Goal: Task Accomplishment & Management: Complete application form

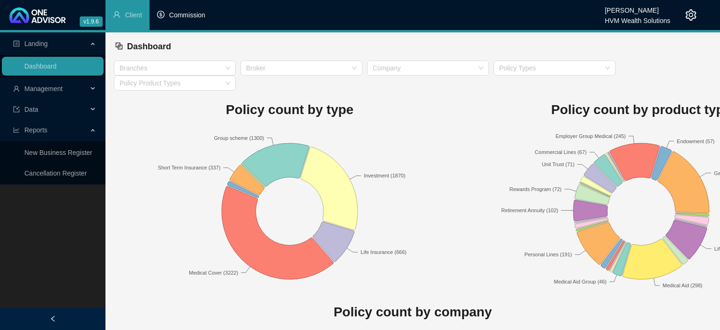
click at [194, 13] on span "Commission" at bounding box center [187, 15] width 36 height 8
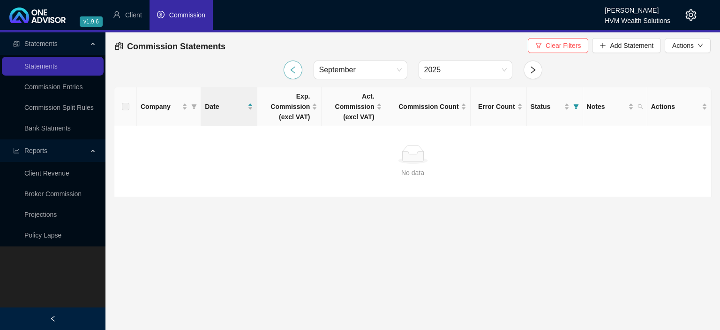
click at [295, 63] on button "button" at bounding box center [293, 70] width 19 height 19
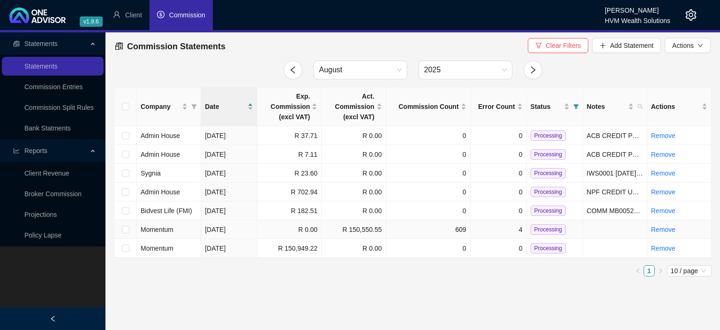
click at [483, 230] on td "4" at bounding box center [499, 229] width 56 height 19
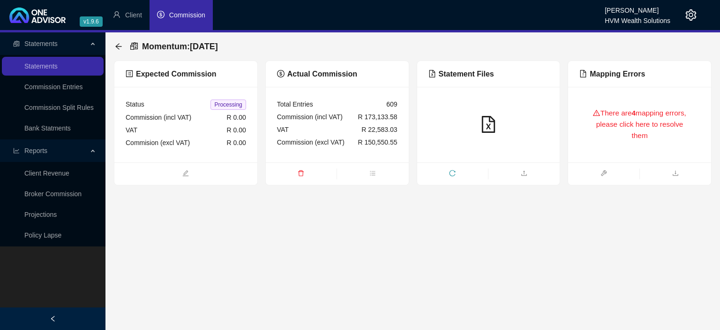
click at [581, 146] on div "There are 4 mapping errors, please click here to resolve them" at bounding box center [640, 124] width 121 height 53
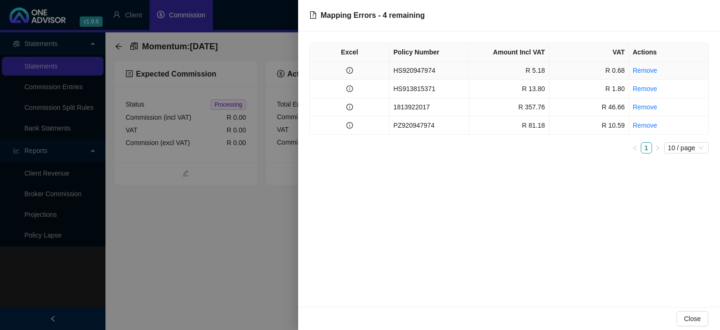
click at [424, 70] on td "HS920947974" at bounding box center [430, 70] width 80 height 18
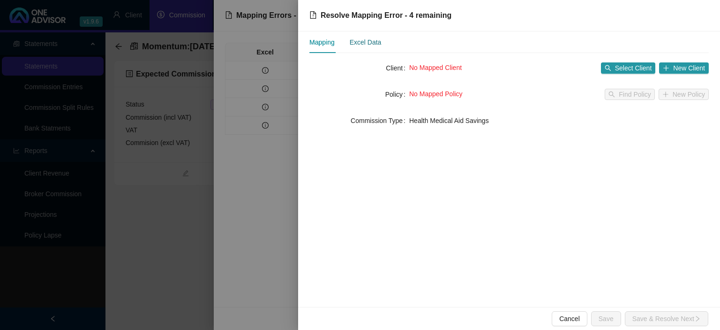
click at [380, 45] on div "Excel Data" at bounding box center [366, 42] width 32 height 10
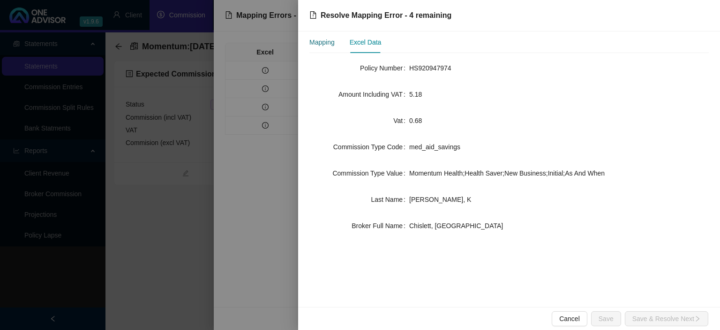
click at [330, 40] on div "Mapping" at bounding box center [322, 42] width 25 height 10
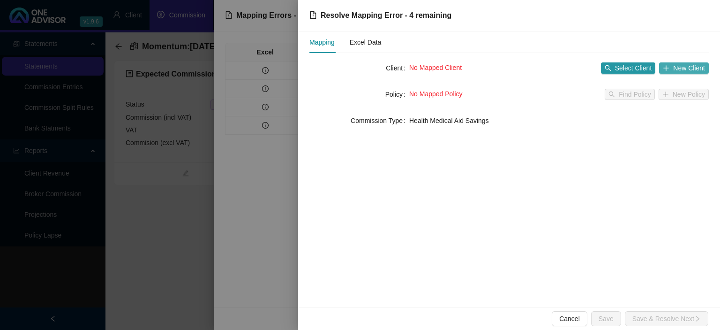
click at [666, 68] on icon "plus" at bounding box center [666, 68] width 7 height 7
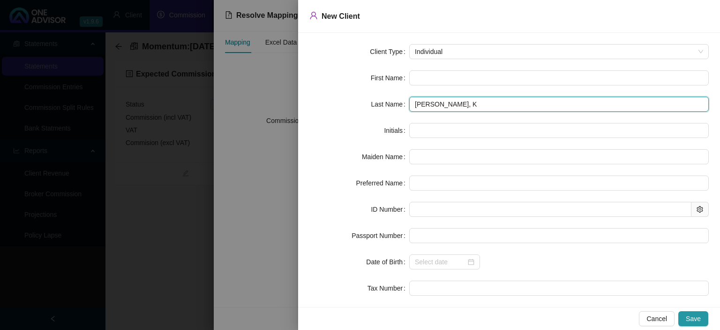
drag, startPoint x: 457, startPoint y: 105, endPoint x: 521, endPoint y: 106, distance: 63.8
click at [521, 106] on input "[PERSON_NAME], K" at bounding box center [559, 104] width 300 height 15
type input "[PERSON_NAME]"
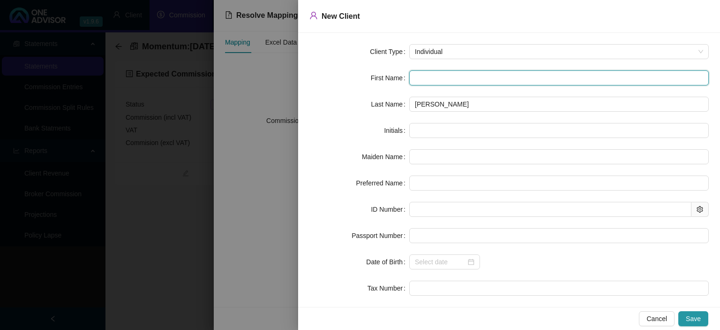
click at [426, 78] on input "text" at bounding box center [559, 77] width 300 height 15
paste input "[PERSON_NAME]"
type input "[PERSON_NAME]"
type input "K"
type input "[PERSON_NAME]"
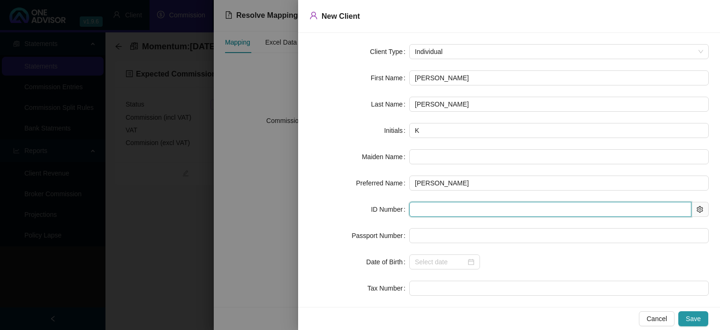
click at [429, 209] on input "text" at bounding box center [550, 209] width 282 height 15
type input "821008"
type input "[DATE]"
type input "8210080048082"
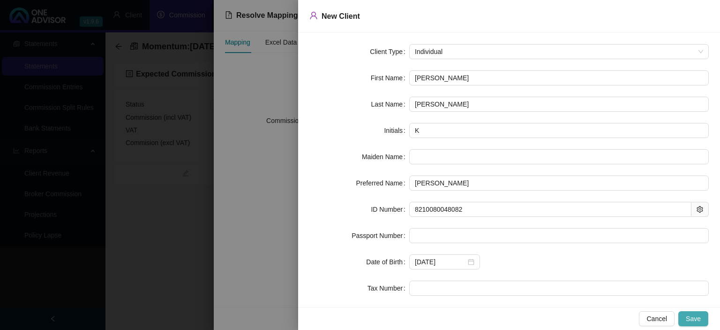
click at [684, 320] on button "Save" at bounding box center [694, 318] width 30 height 15
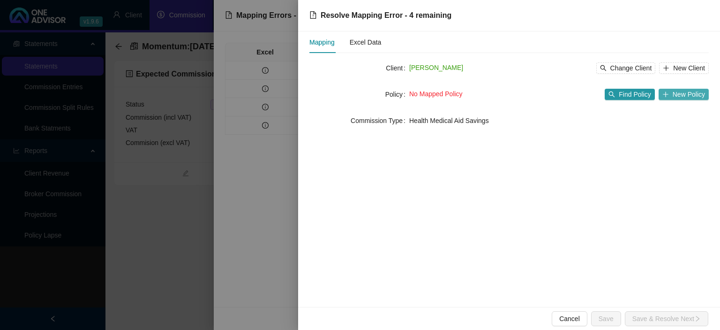
click at [684, 94] on span "New Policy" at bounding box center [689, 94] width 32 height 10
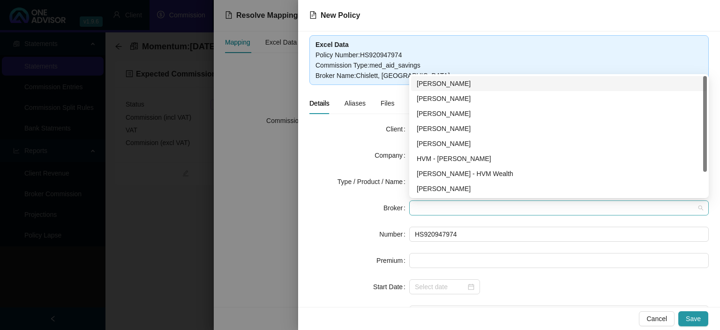
click at [431, 204] on span at bounding box center [559, 208] width 288 height 14
click at [446, 102] on div "[PERSON_NAME]" at bounding box center [559, 98] width 285 height 10
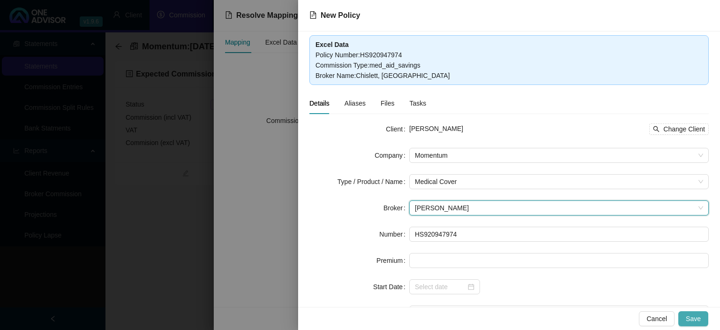
click at [688, 318] on span "Save" at bounding box center [693, 318] width 15 height 10
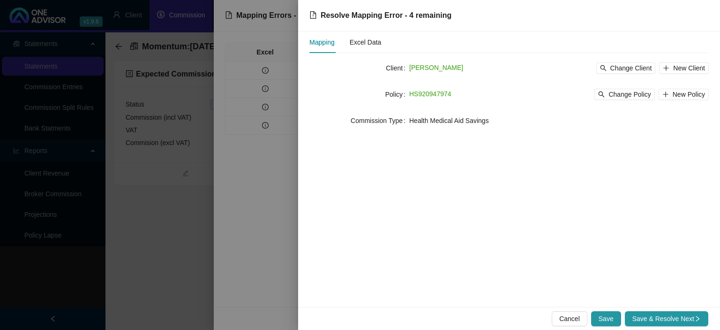
click at [688, 318] on span "Save & Resolve Next" at bounding box center [667, 318] width 68 height 10
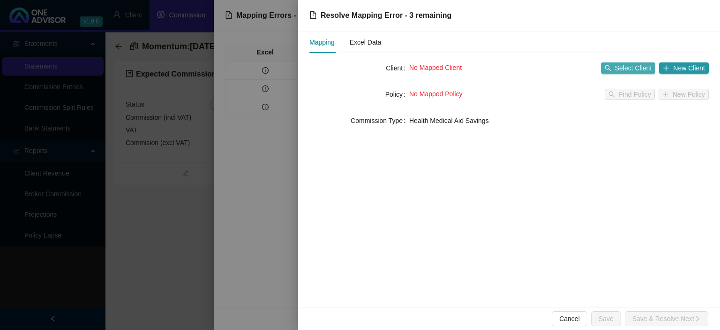
click at [651, 69] on span "Select Client" at bounding box center [633, 68] width 37 height 10
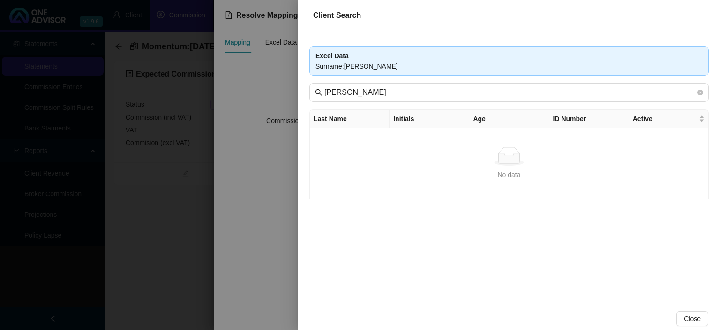
drag, startPoint x: 287, startPoint y: 189, endPoint x: 430, endPoint y: 155, distance: 147.1
click at [288, 189] on div at bounding box center [360, 165] width 720 height 330
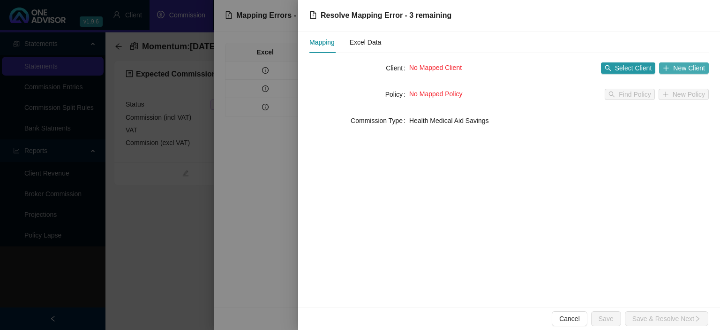
click at [697, 65] on span "New Client" at bounding box center [689, 68] width 32 height 10
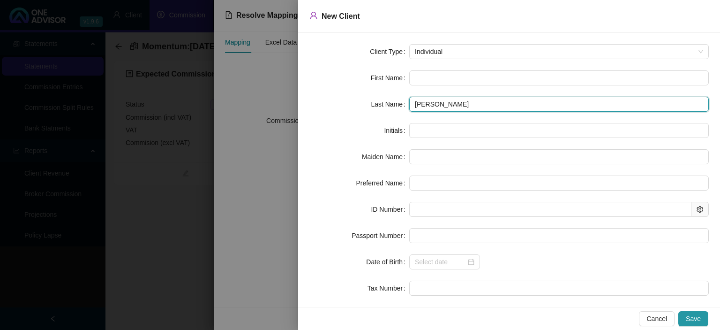
drag, startPoint x: 436, startPoint y: 106, endPoint x: 552, endPoint y: 95, distance: 116.8
click at [546, 106] on input "[PERSON_NAME]" at bounding box center [559, 104] width 300 height 15
type input "[PERSON_NAME]"
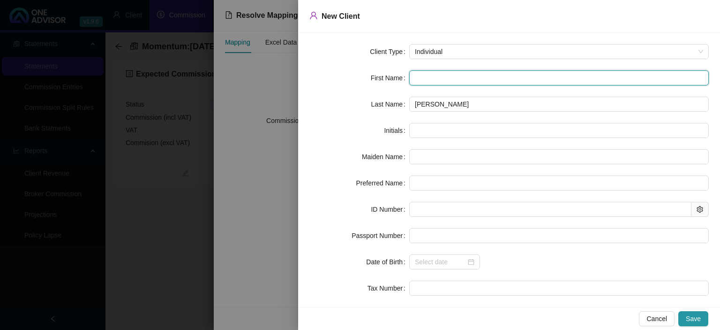
click at [422, 79] on input "text" at bounding box center [559, 77] width 300 height 15
paste input "[PERSON_NAME]"
type input "[PERSON_NAME]"
type input "HL"
type input "[PERSON_NAME]"
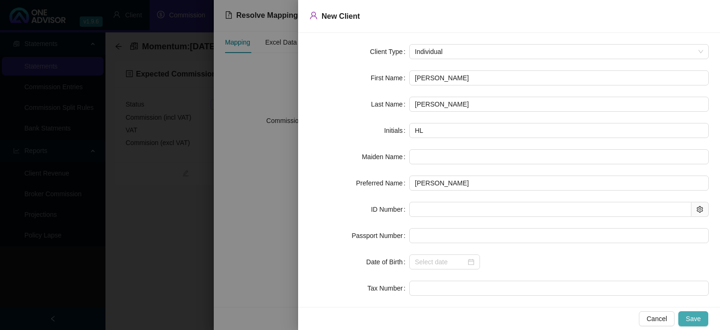
click at [685, 318] on button "Save" at bounding box center [694, 318] width 30 height 15
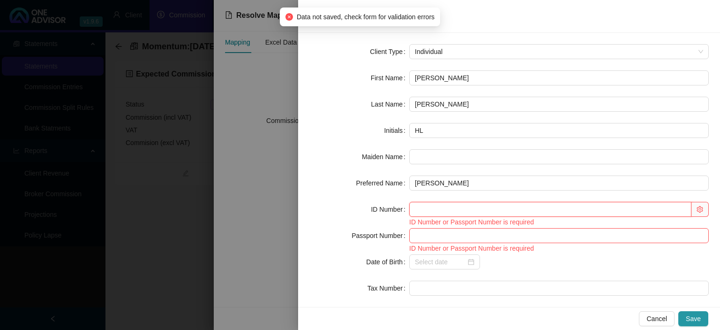
click at [476, 207] on input "text" at bounding box center [550, 209] width 282 height 15
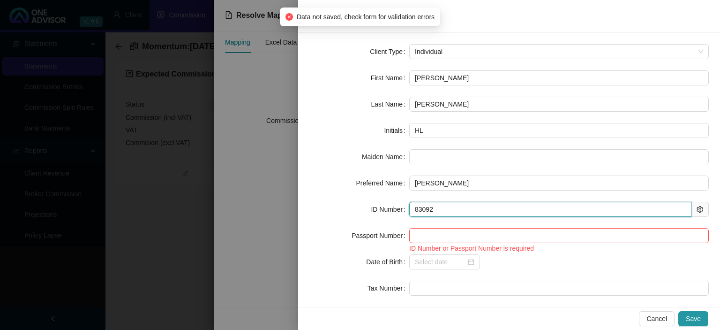
type input "830922"
type input "[DATE]"
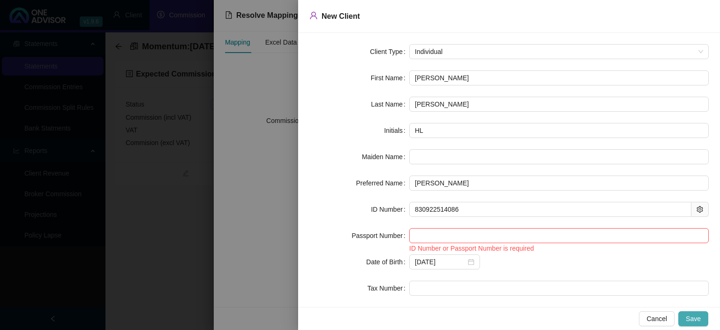
click at [691, 315] on span "Save" at bounding box center [693, 318] width 15 height 10
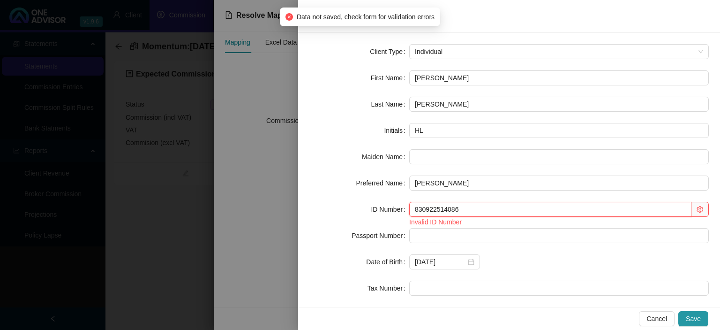
drag, startPoint x: 511, startPoint y: 211, endPoint x: 300, endPoint y: 173, distance: 215.0
click at [409, 202] on input "830922514086" at bounding box center [550, 209] width 282 height 15
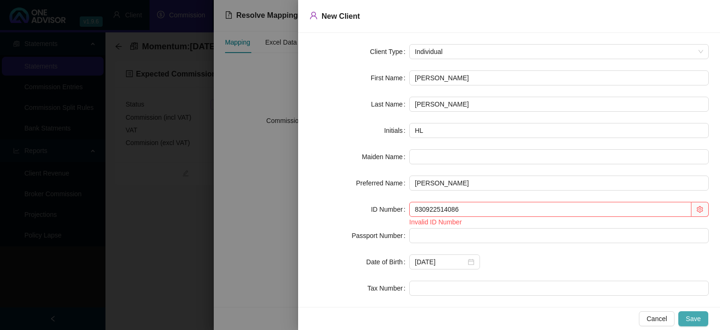
click at [699, 314] on span "Save" at bounding box center [693, 318] width 15 height 10
drag, startPoint x: 493, startPoint y: 214, endPoint x: 270, endPoint y: 214, distance: 223.7
click at [409, 214] on input "830922514086" at bounding box center [550, 209] width 282 height 15
paste input "" 8309225148086 ""
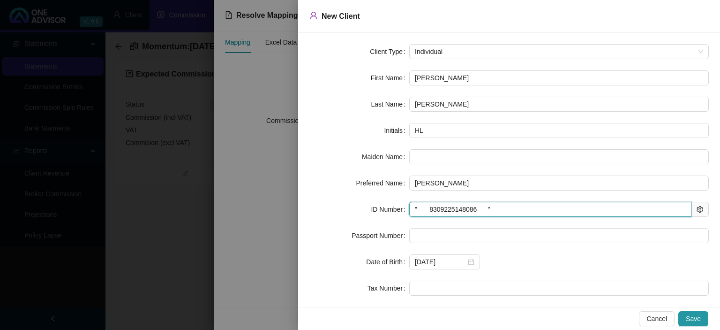
click at [427, 206] on input "" 8309225148086 "" at bounding box center [550, 209] width 282 height 15
click at [418, 208] on input ""8309225148086" at bounding box center [550, 209] width 282 height 15
type input "8309225148086"
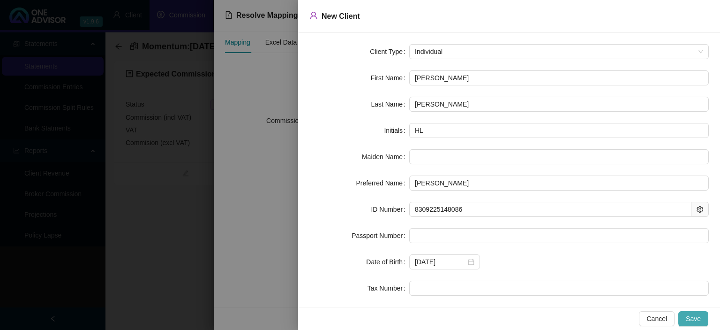
click at [697, 316] on span "Save" at bounding box center [693, 318] width 15 height 10
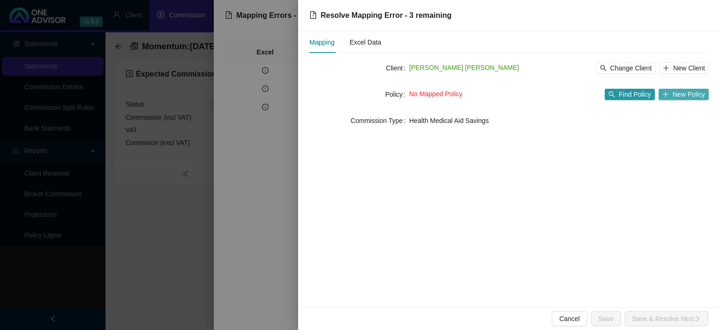
click at [676, 98] on span "New Policy" at bounding box center [689, 94] width 32 height 10
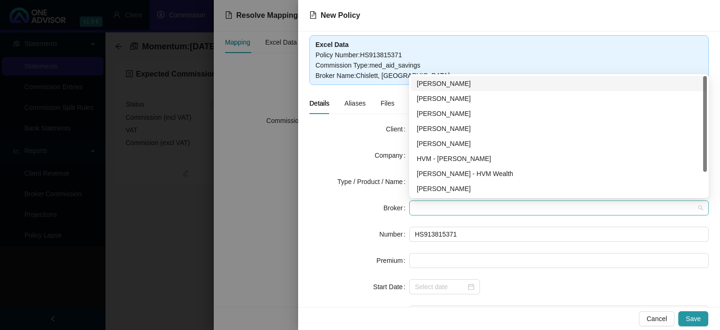
click at [425, 209] on span at bounding box center [559, 208] width 288 height 14
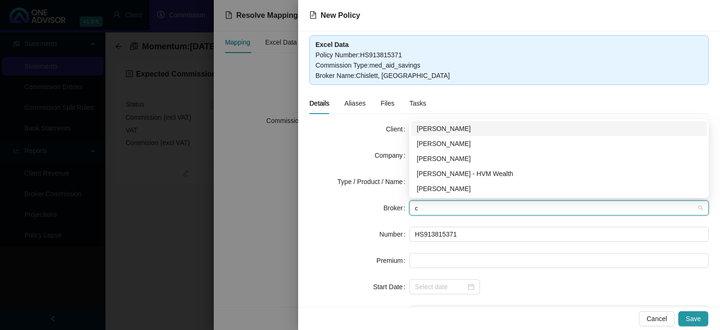
type input "ch"
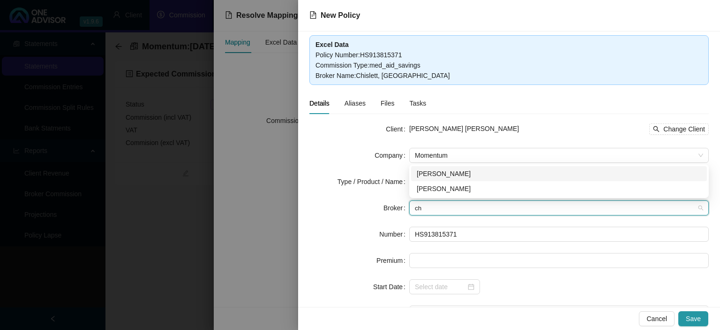
click at [438, 176] on div "[PERSON_NAME]" at bounding box center [559, 173] width 285 height 10
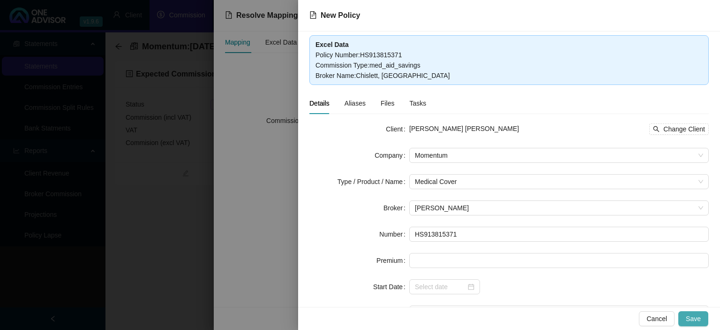
click at [694, 315] on span "Save" at bounding box center [693, 318] width 15 height 10
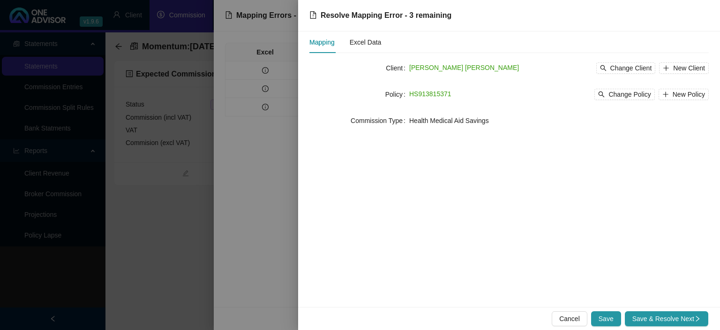
click at [694, 315] on span "Save & Resolve Next" at bounding box center [667, 318] width 68 height 10
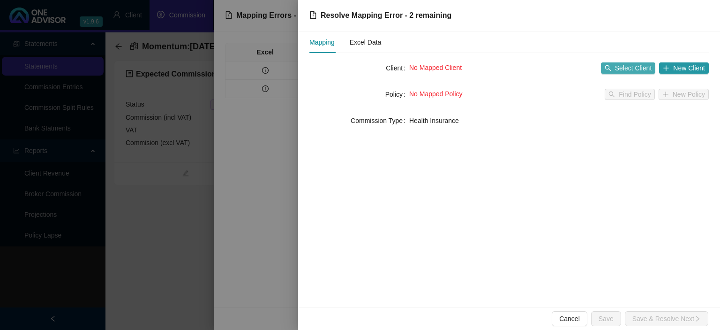
click at [624, 68] on span "Select Client" at bounding box center [633, 68] width 37 height 10
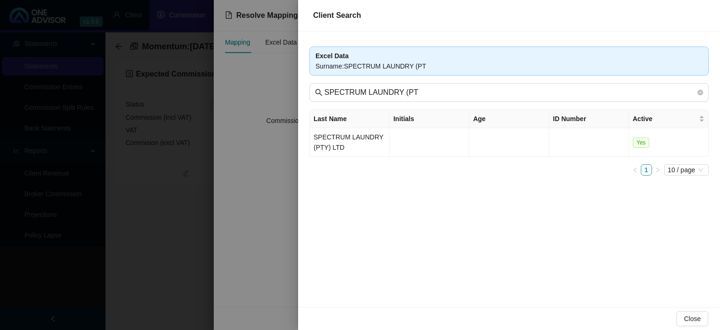
click at [286, 222] on div at bounding box center [360, 165] width 720 height 330
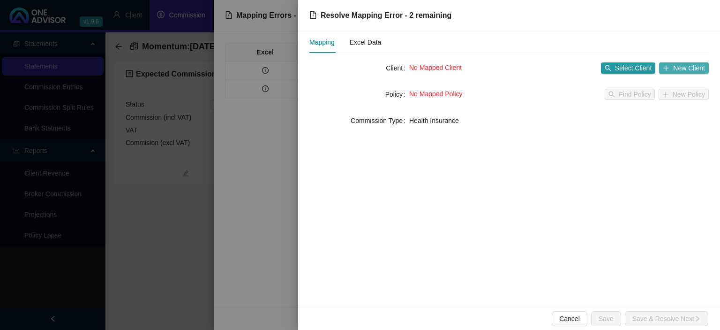
click at [676, 71] on span "New Client" at bounding box center [689, 68] width 32 height 10
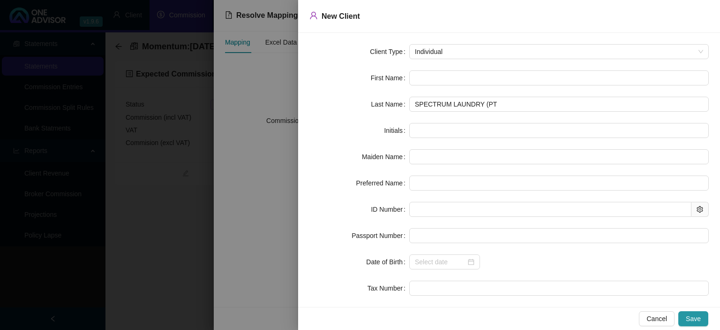
click at [286, 191] on div at bounding box center [360, 165] width 720 height 330
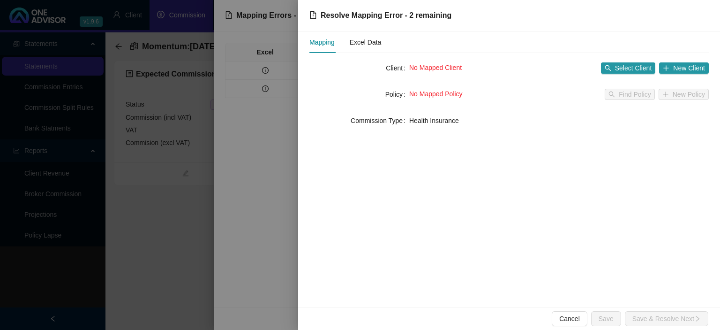
click at [272, 149] on div at bounding box center [360, 165] width 720 height 330
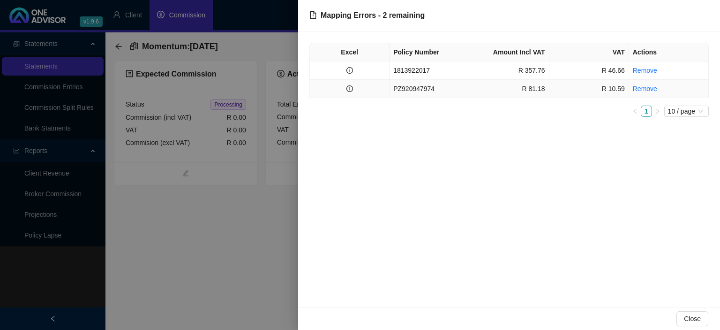
click at [393, 84] on td "PZ920947974" at bounding box center [430, 89] width 80 height 18
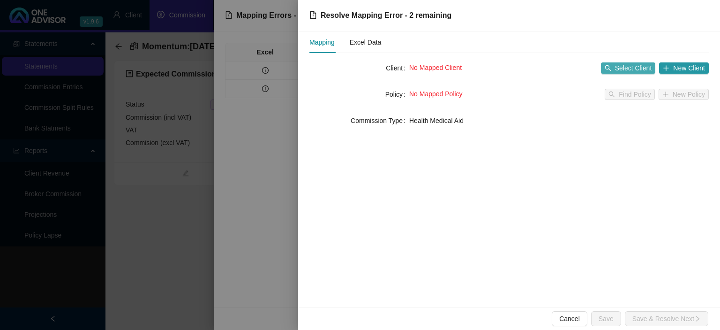
click at [628, 71] on span "Select Client" at bounding box center [633, 68] width 37 height 10
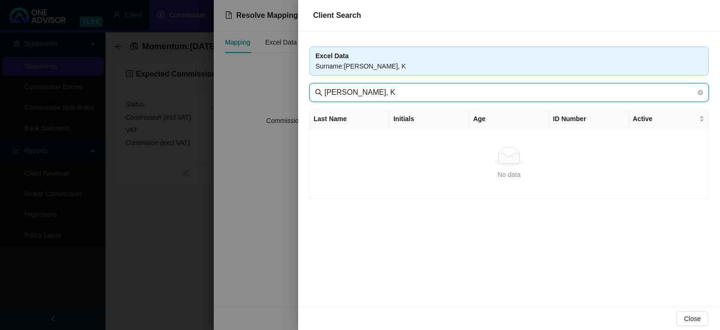
drag, startPoint x: 376, startPoint y: 94, endPoint x: 450, endPoint y: 92, distance: 74.1
click at [450, 92] on input "[PERSON_NAME], K" at bounding box center [510, 92] width 371 height 11
type input "[PERSON_NAME]"
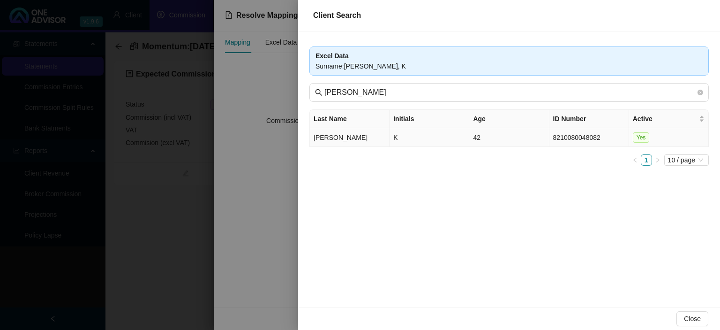
click at [378, 138] on td "[PERSON_NAME]" at bounding box center [350, 137] width 80 height 19
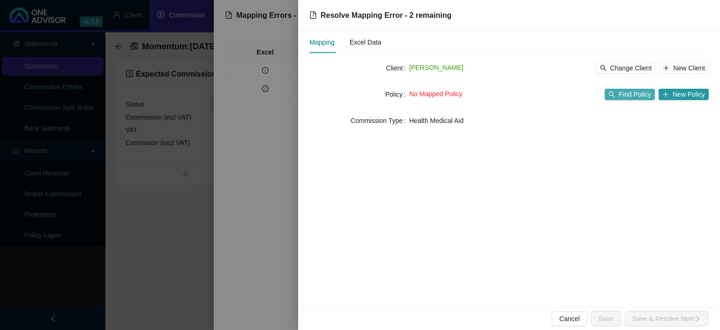
click at [631, 96] on span "Find Policy" at bounding box center [635, 94] width 32 height 10
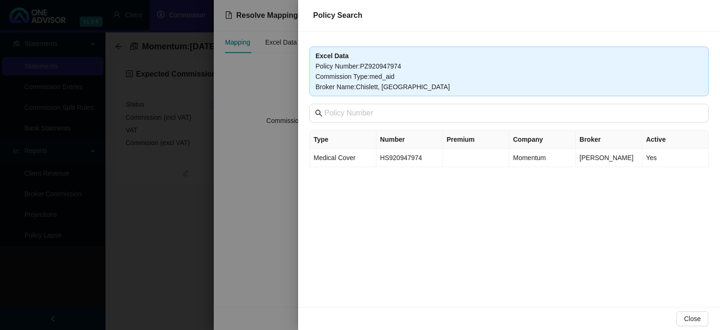
click at [265, 212] on div at bounding box center [360, 165] width 720 height 330
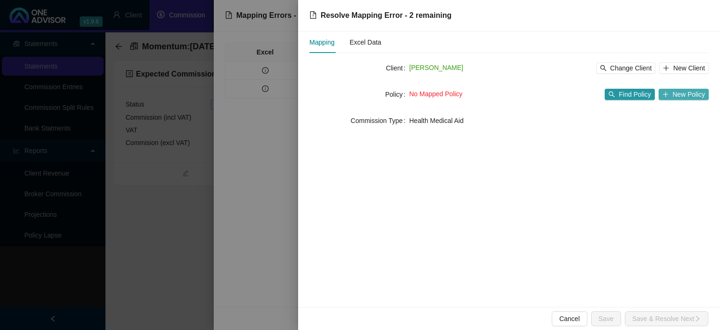
click at [683, 97] on span "New Policy" at bounding box center [689, 94] width 32 height 10
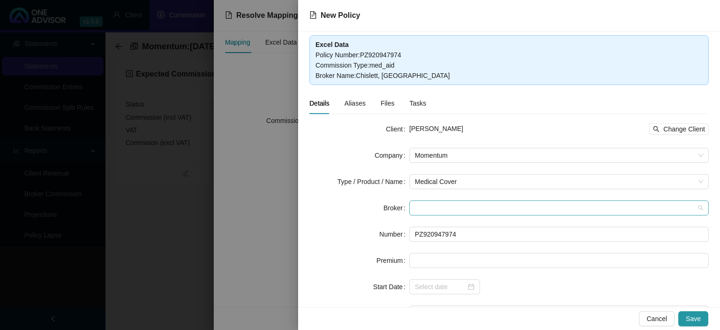
click at [423, 205] on span at bounding box center [559, 208] width 288 height 14
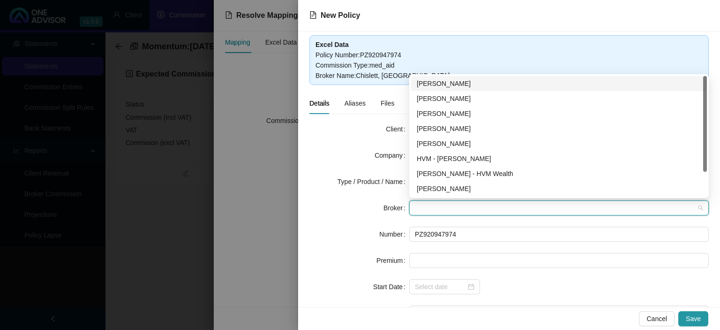
type input "c"
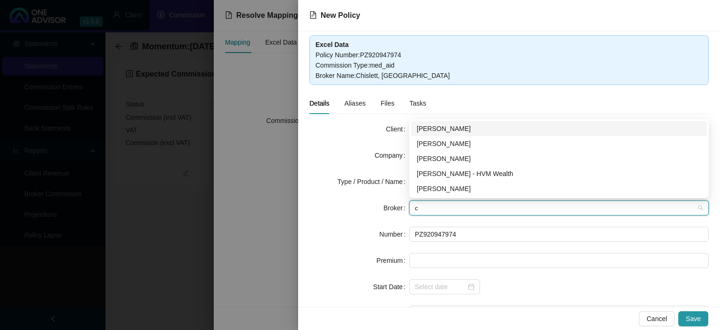
click at [434, 132] on div "[PERSON_NAME]" at bounding box center [559, 128] width 285 height 10
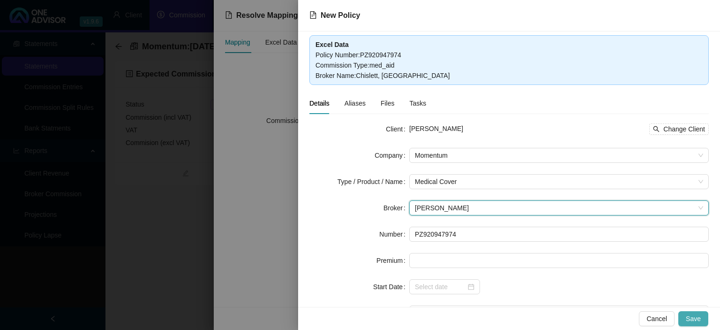
click at [700, 320] on span "Save" at bounding box center [693, 318] width 15 height 10
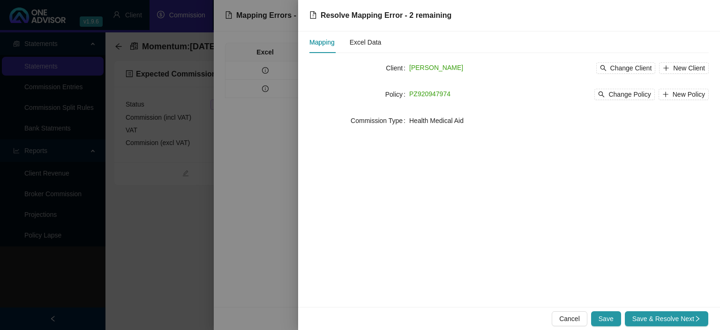
click at [701, 318] on icon "right" at bounding box center [698, 318] width 7 height 7
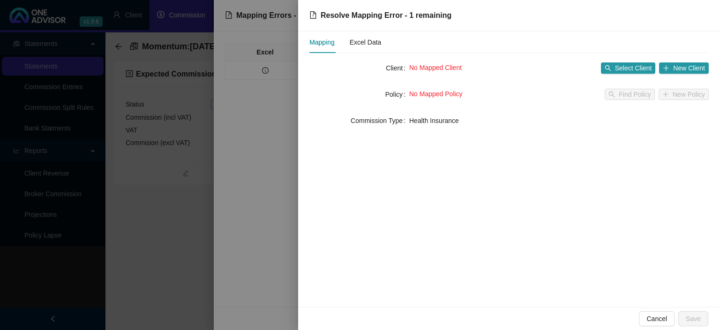
click at [258, 242] on div at bounding box center [360, 165] width 720 height 330
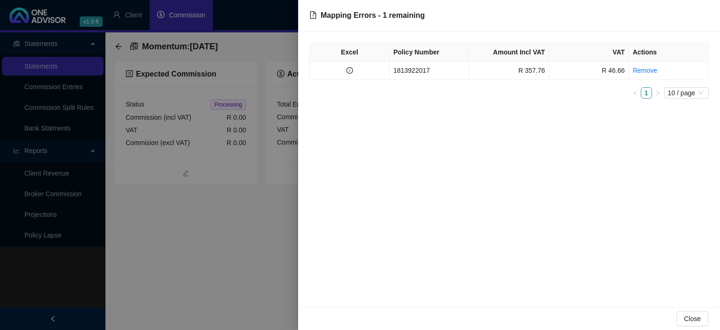
click at [243, 246] on div at bounding box center [360, 165] width 720 height 330
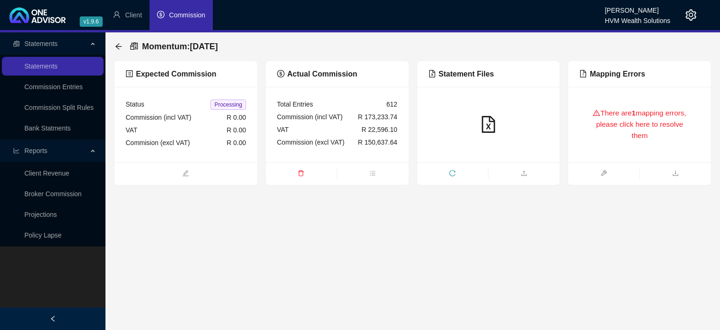
click at [628, 137] on div "There are 1 mapping errors, please click here to resolve them" at bounding box center [640, 124] width 121 height 53
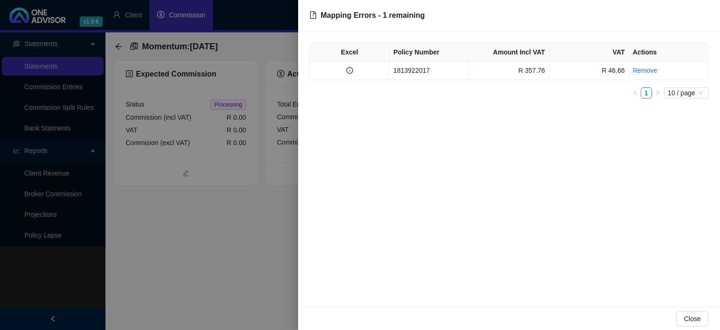
click at [208, 263] on div at bounding box center [360, 165] width 720 height 330
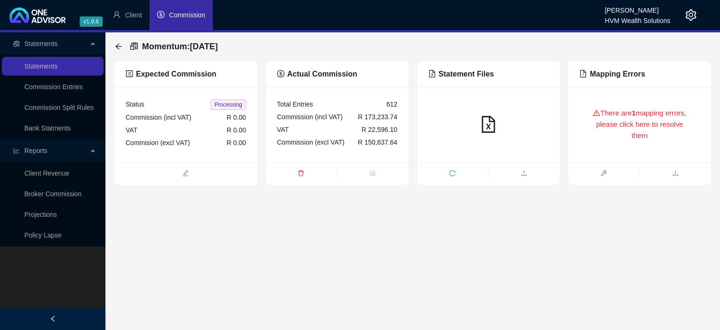
click at [597, 137] on div "There are 1 mapping errors, please click here to resolve them" at bounding box center [640, 124] width 121 height 53
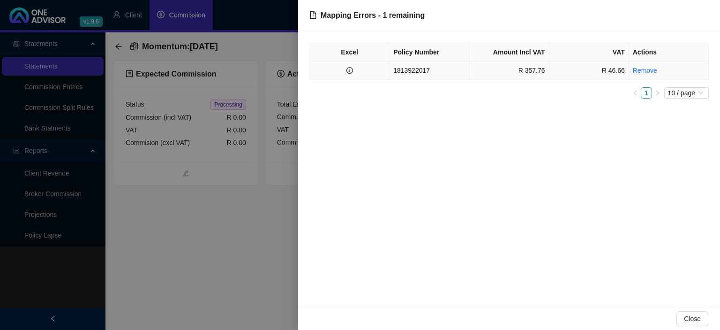
click at [419, 72] on td "1813922017" at bounding box center [430, 70] width 80 height 18
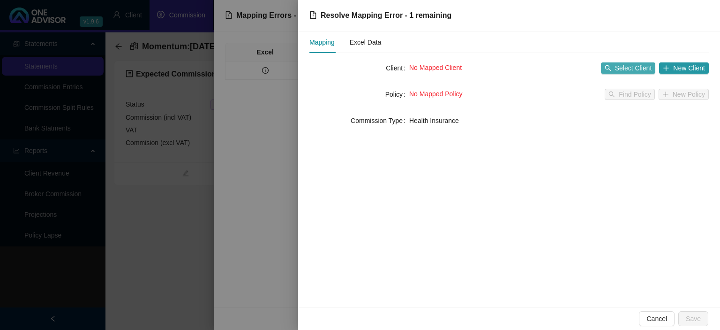
click at [628, 67] on span "Select Client" at bounding box center [633, 68] width 37 height 10
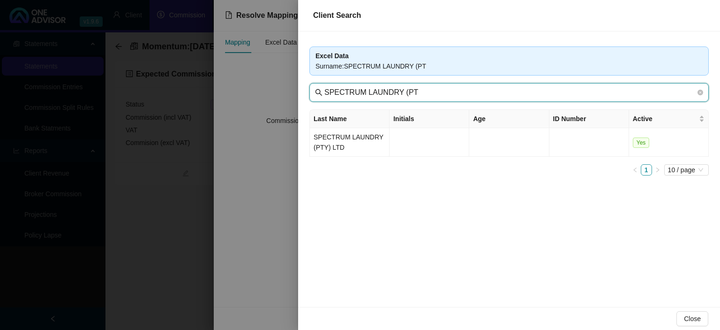
click at [377, 87] on input "SPECTRUM LAUNDRY (PT" at bounding box center [510, 92] width 371 height 11
click at [369, 91] on input "SPECTRUM LAUNDRY (PT" at bounding box center [510, 92] width 371 height 11
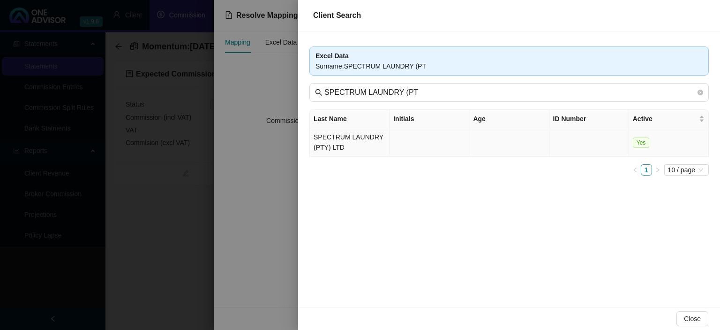
click at [360, 134] on td "SPECTRUM LAUNDRY (PTY) LTD" at bounding box center [350, 142] width 80 height 29
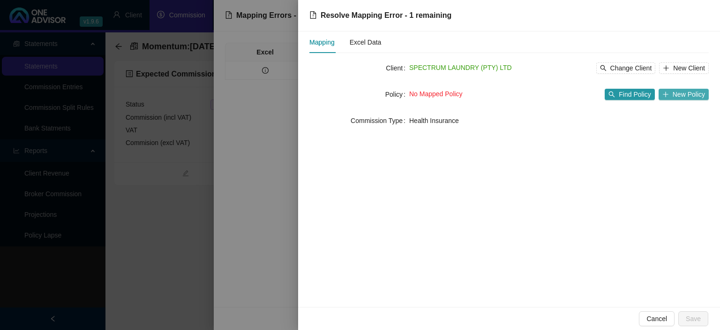
click at [688, 92] on span "New Policy" at bounding box center [689, 94] width 32 height 10
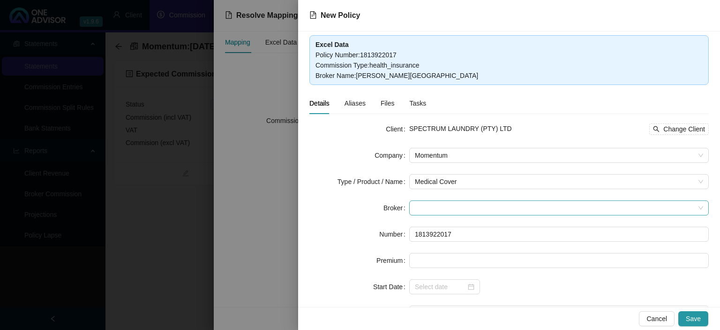
click at [427, 211] on span at bounding box center [559, 208] width 288 height 14
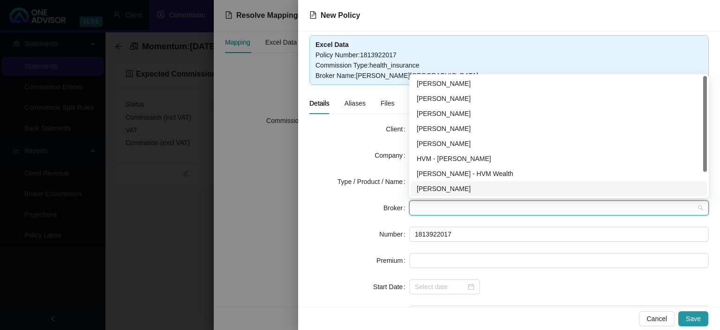
click at [435, 184] on div "[PERSON_NAME]" at bounding box center [559, 188] width 285 height 10
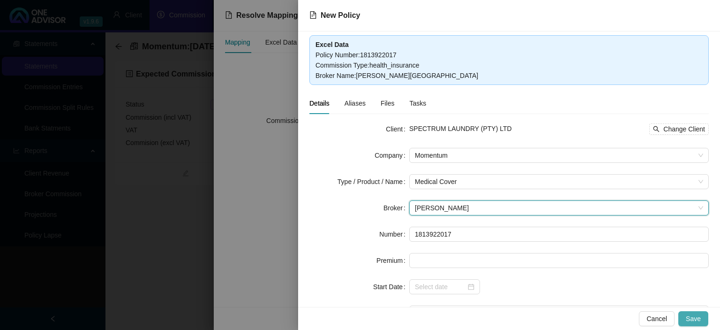
click at [693, 317] on span "Save" at bounding box center [693, 318] width 15 height 10
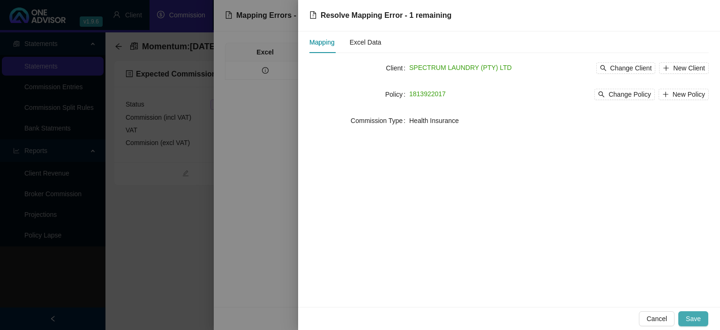
click at [695, 317] on span "Save" at bounding box center [693, 318] width 15 height 10
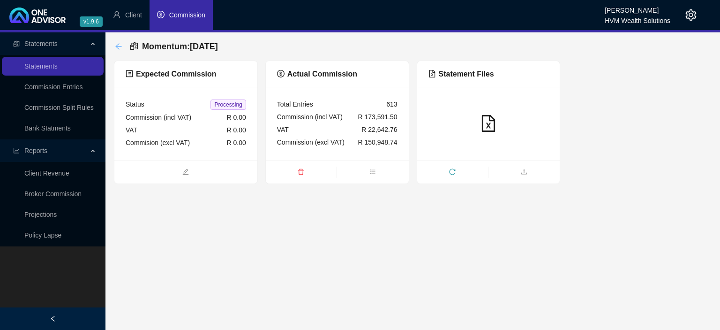
click at [117, 48] on icon "arrow-left" at bounding box center [119, 47] width 8 height 8
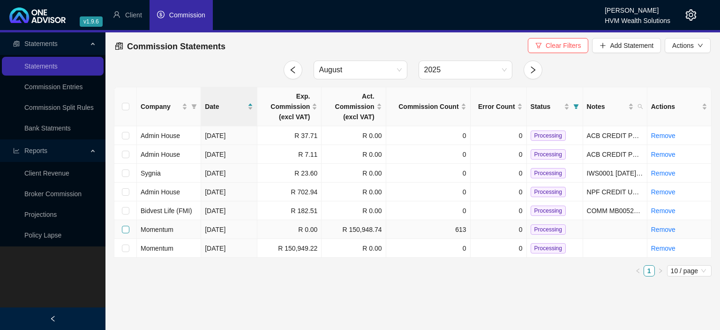
click at [127, 230] on input "checkbox" at bounding box center [126, 230] width 8 height 8
checkbox input "true"
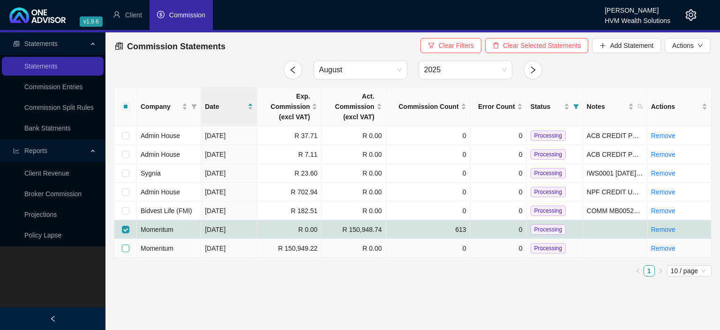
click at [127, 247] on input "checkbox" at bounding box center [126, 248] width 8 height 8
checkbox input "true"
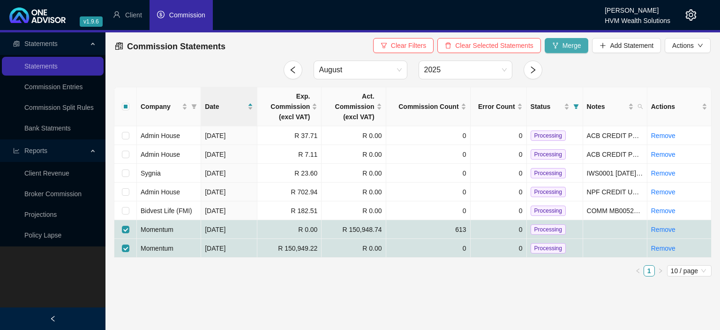
click at [575, 51] on button "Merge" at bounding box center [567, 45] width 44 height 15
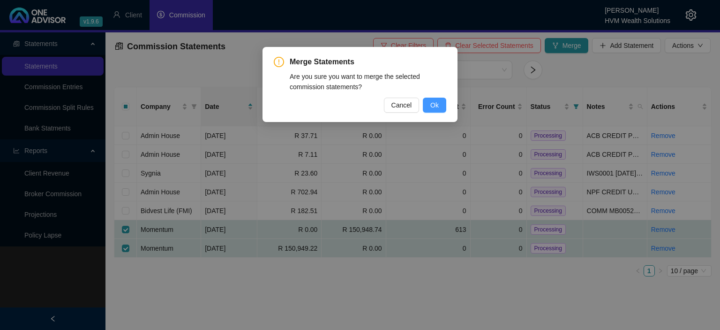
click at [435, 104] on span "Ok" at bounding box center [435, 105] width 8 height 10
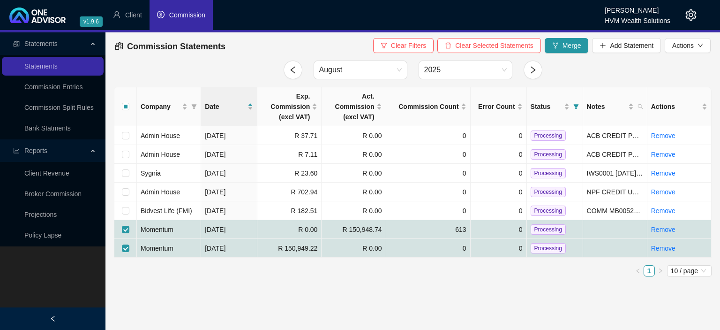
checkbox input "false"
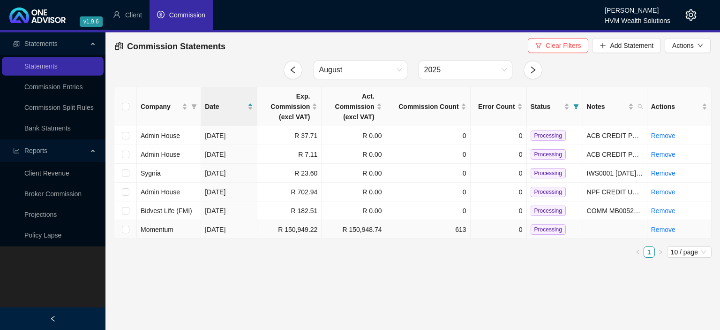
click at [541, 232] on span "Processing" at bounding box center [548, 229] width 35 height 10
